Goal: Browse casually

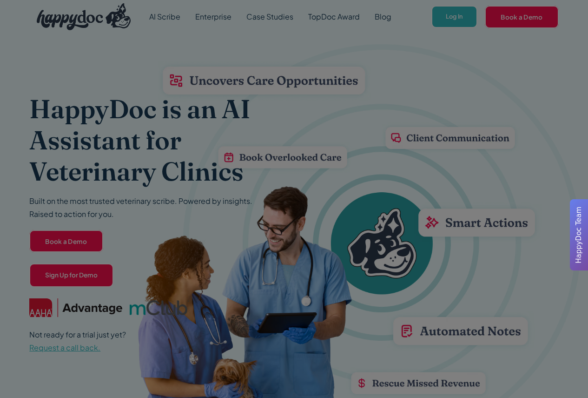
click at [460, 20] on div at bounding box center [294, 199] width 588 height 398
click at [460, 63] on div at bounding box center [294, 199] width 588 height 398
click at [468, 26] on div at bounding box center [294, 199] width 588 height 398
click at [581, 214] on span "HappyDoc Team" at bounding box center [579, 235] width 11 height 57
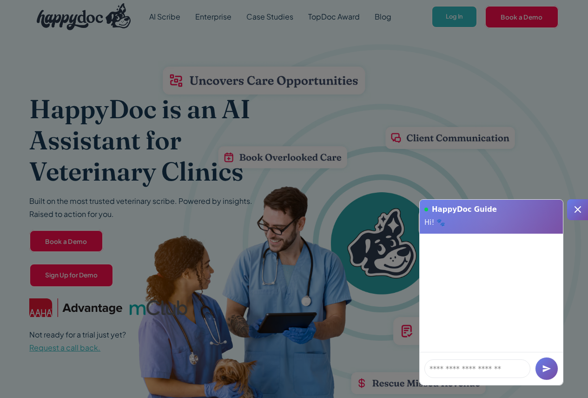
click at [581, 208] on icon at bounding box center [578, 209] width 11 height 11
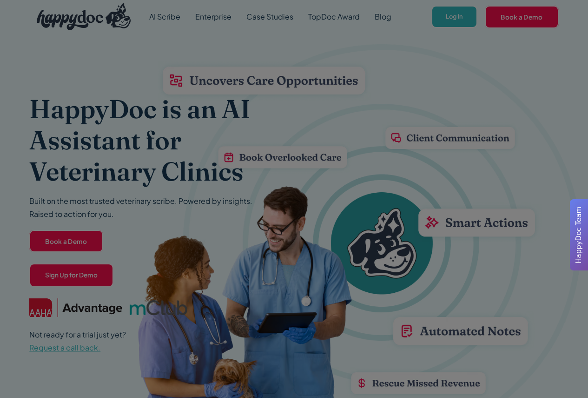
click at [534, 132] on div at bounding box center [294, 199] width 588 height 398
drag, startPoint x: 534, startPoint y: 132, endPoint x: 478, endPoint y: 94, distance: 67.3
click at [475, 100] on div at bounding box center [294, 199] width 588 height 398
click at [458, 13] on div at bounding box center [294, 199] width 588 height 398
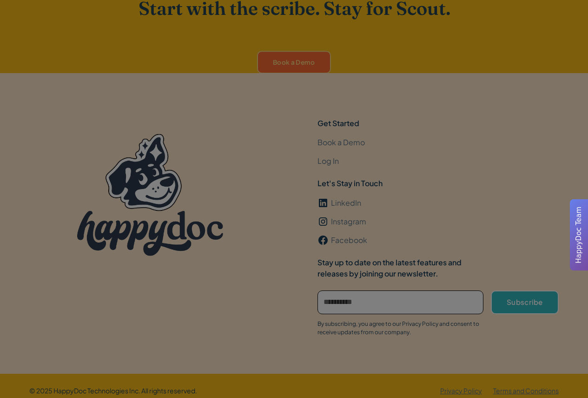
scroll to position [2773, 0]
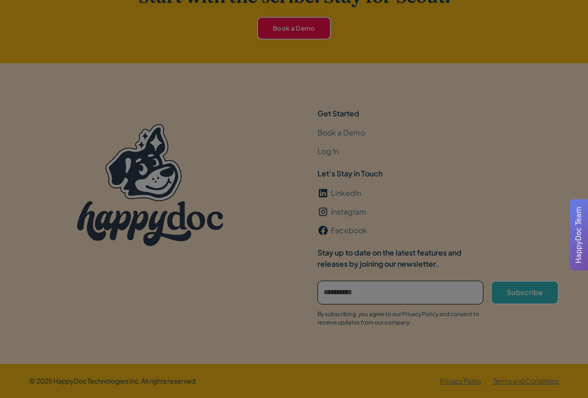
click at [312, 374] on div at bounding box center [294, 199] width 588 height 398
drag, startPoint x: 312, startPoint y: 374, endPoint x: 256, endPoint y: 368, distance: 56.1
click at [256, 368] on div at bounding box center [294, 199] width 588 height 398
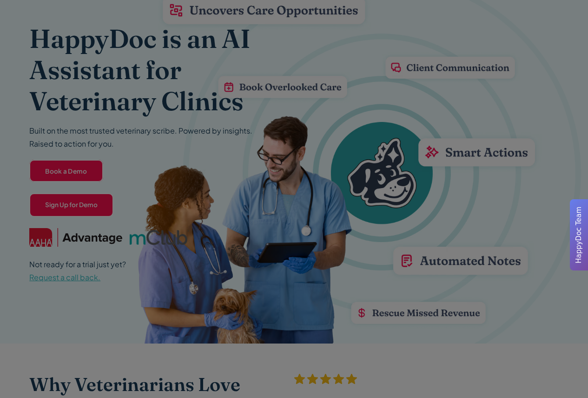
scroll to position [0, 0]
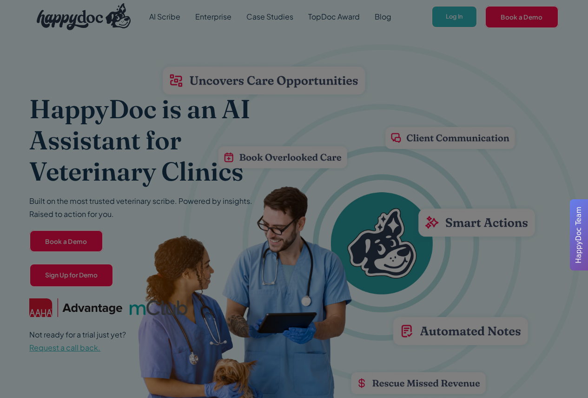
click at [506, 76] on div at bounding box center [294, 199] width 588 height 398
